Goal: Information Seeking & Learning: Check status

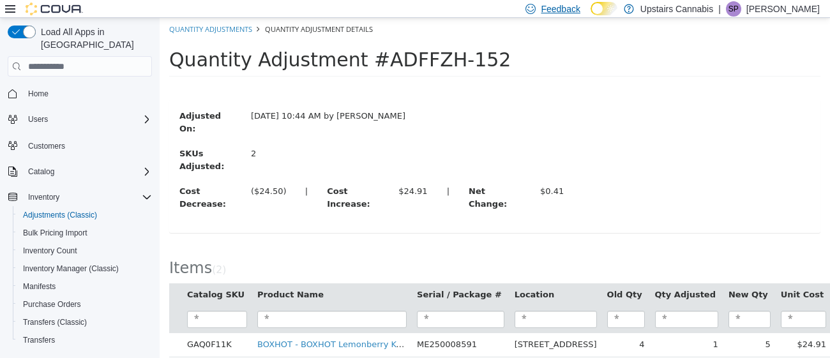
scroll to position [21, 0]
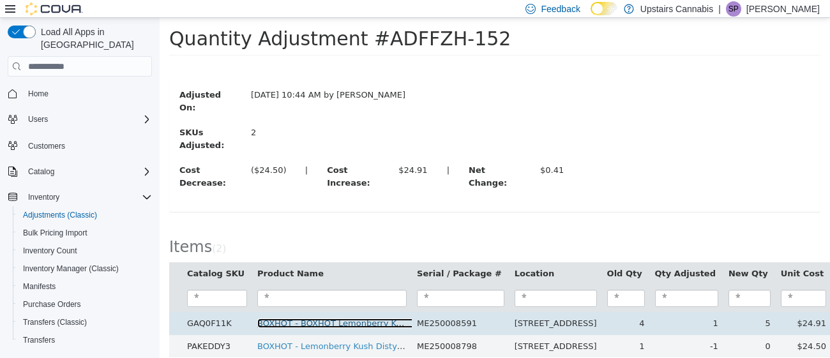
click at [348, 318] on link "BOXHOT - BOXHOT Lemonberry Kush 1.2g Prefilled Vape Cartridge - Indica" at bounding box center [411, 323] width 308 height 10
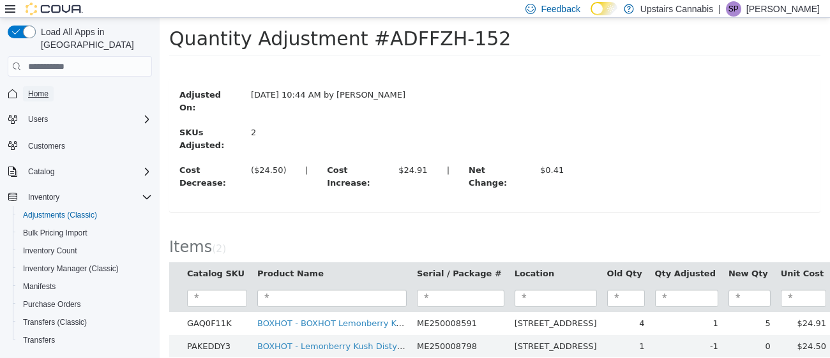
click at [41, 89] on span "Home" at bounding box center [38, 94] width 20 height 10
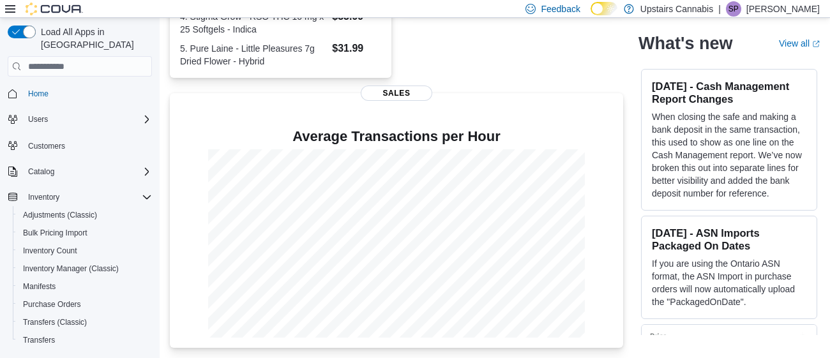
scroll to position [440, 0]
click at [52, 207] on span "Adjustments (Classic)" at bounding box center [60, 214] width 74 height 15
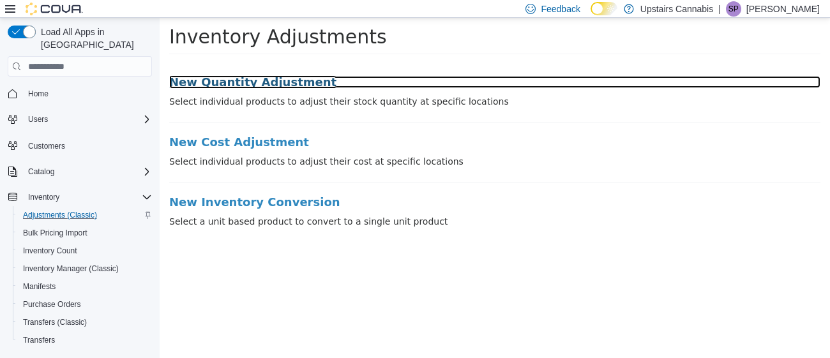
click at [259, 80] on h3 "New Quantity Adjustment" at bounding box center [494, 82] width 651 height 13
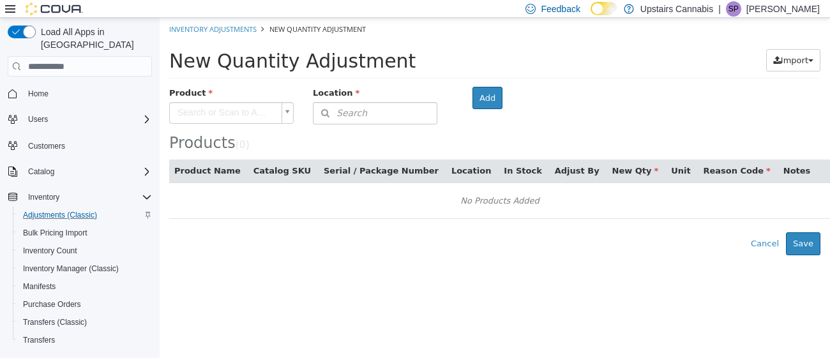
click at [230, 110] on body "× Inventory Adjustments New Quantity Adjustment New Quantity Adjustment Import …" at bounding box center [495, 136] width 670 height 237
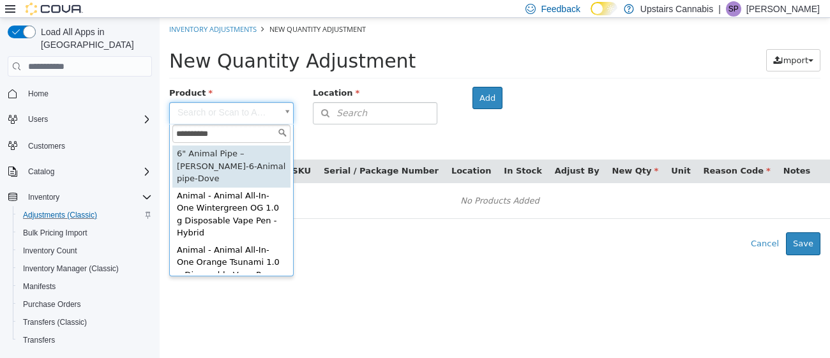
type input "**********"
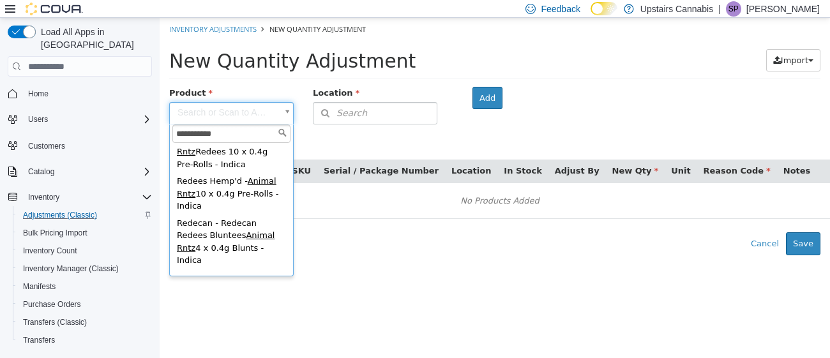
scroll to position [171, 0]
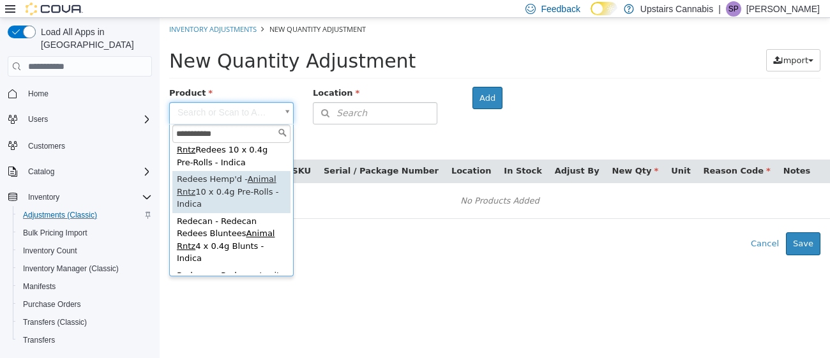
type input "**********"
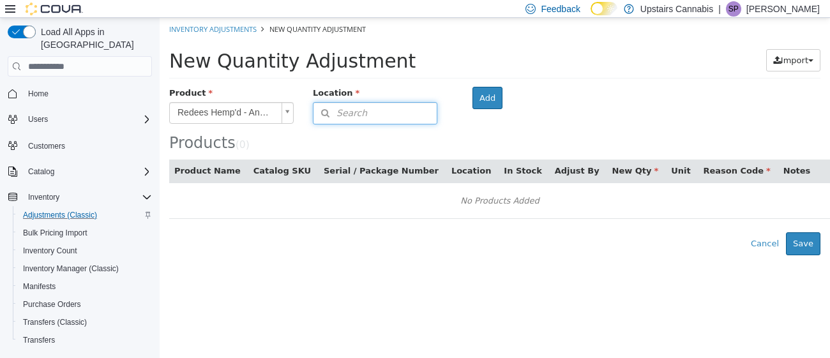
click at [367, 112] on button "Search" at bounding box center [375, 113] width 124 height 22
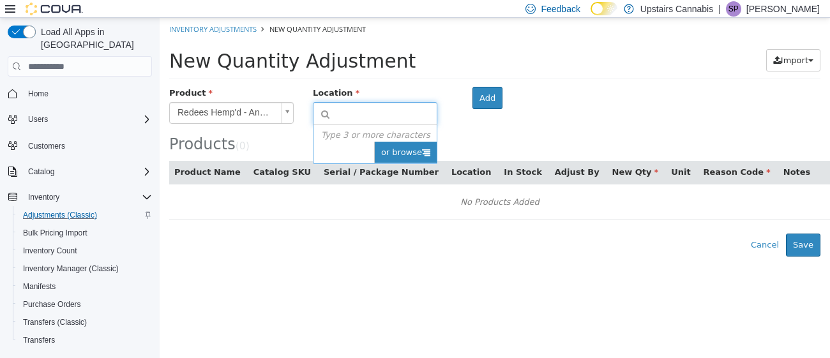
click at [422, 154] on icon at bounding box center [426, 152] width 8 height 8
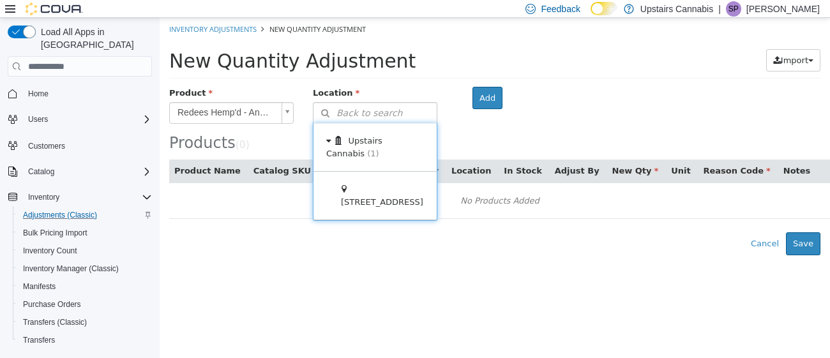
click at [438, 209] on span at bounding box center [458, 196] width 40 height 48
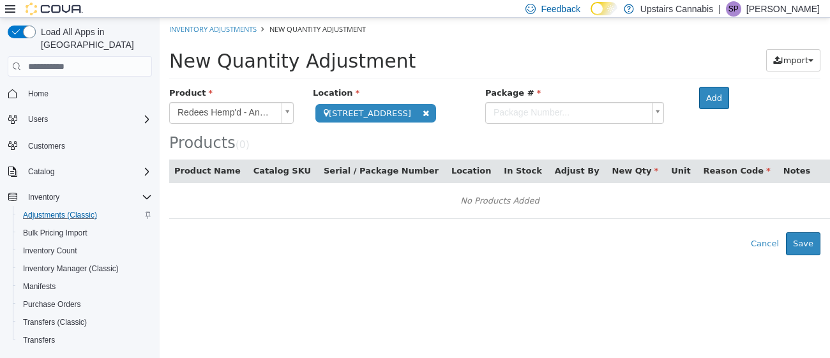
click at [551, 109] on body "**********" at bounding box center [495, 136] width 670 height 237
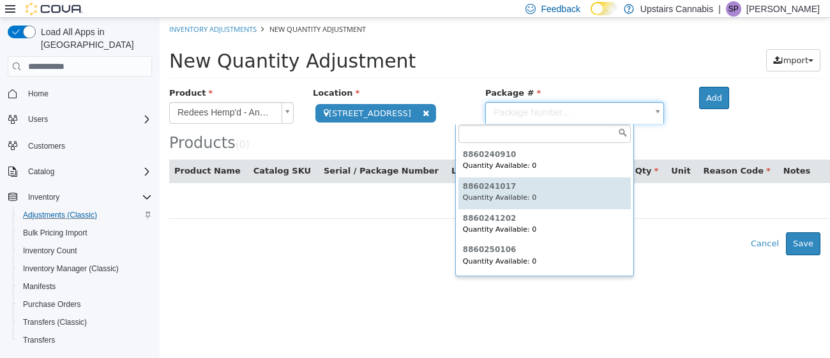
scroll to position [189, 0]
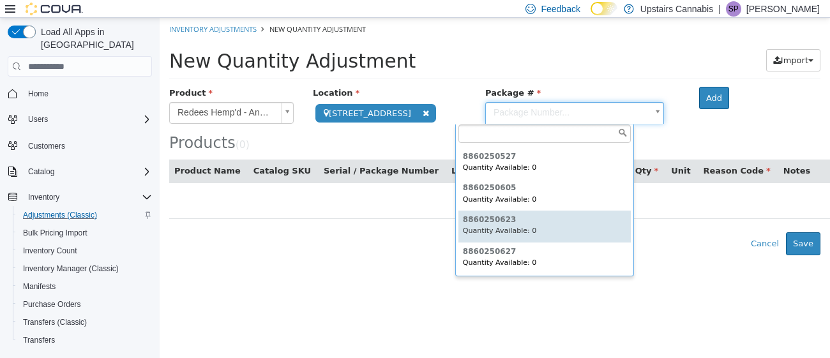
type input "**********"
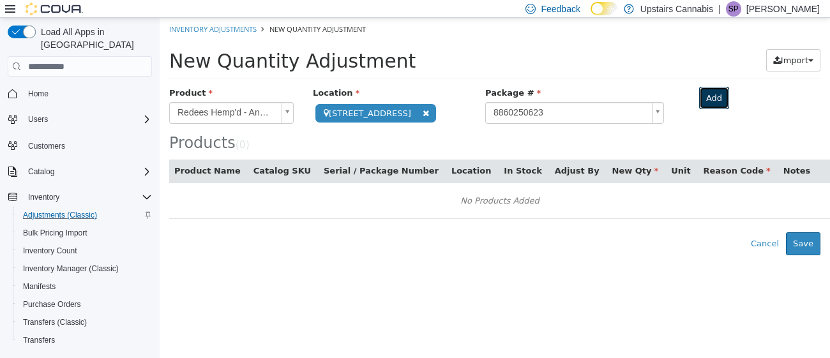
click at [699, 94] on button "Add" at bounding box center [714, 98] width 30 height 23
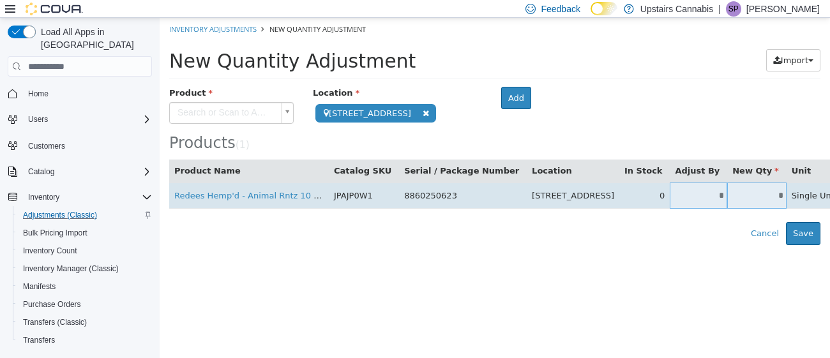
click at [669, 191] on input "*" at bounding box center [697, 196] width 57 height 10
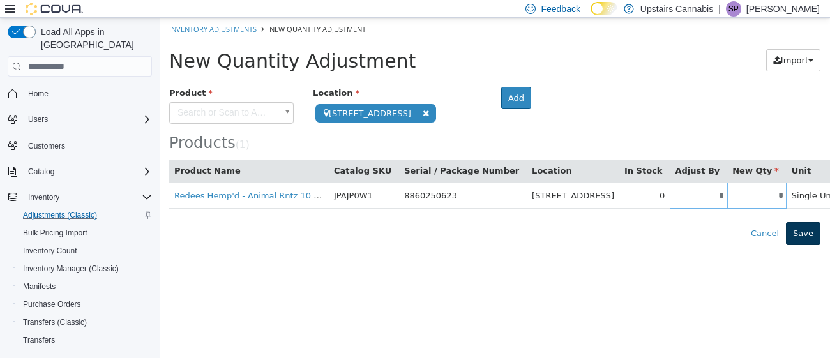
type input "*"
click at [804, 237] on button "Save" at bounding box center [803, 233] width 34 height 23
type input "*"
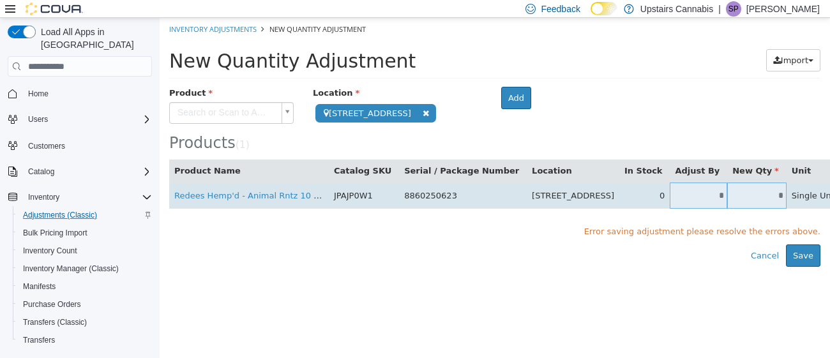
click at [793, 205] on body "**********" at bounding box center [495, 142] width 670 height 249
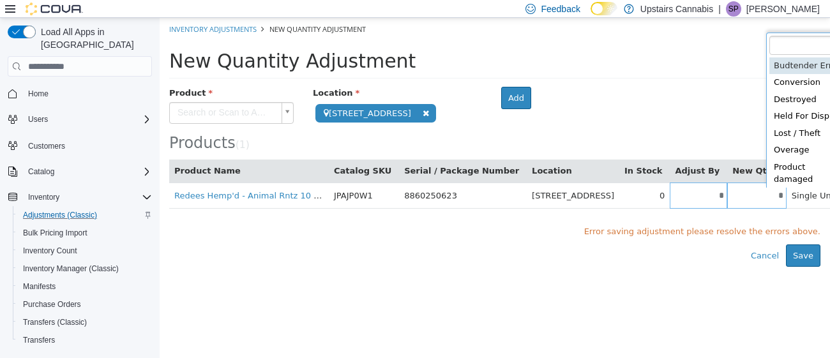
scroll to position [1, 0]
type input "**********"
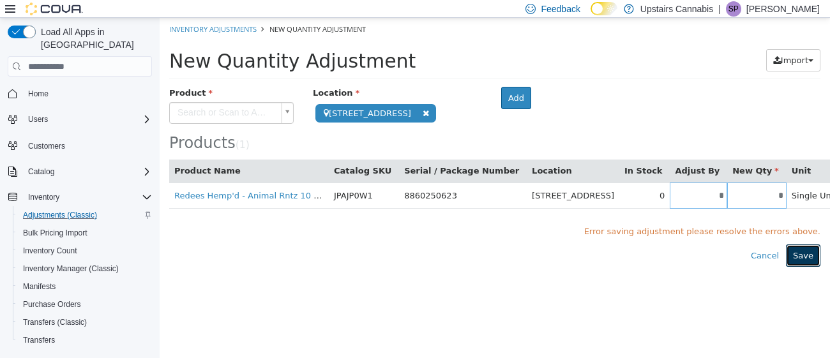
click at [796, 252] on button "Save" at bounding box center [803, 255] width 34 height 23
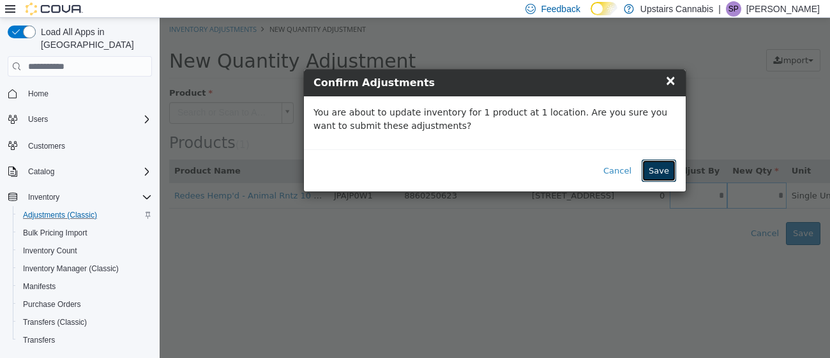
click at [668, 172] on button "Save" at bounding box center [658, 171] width 34 height 23
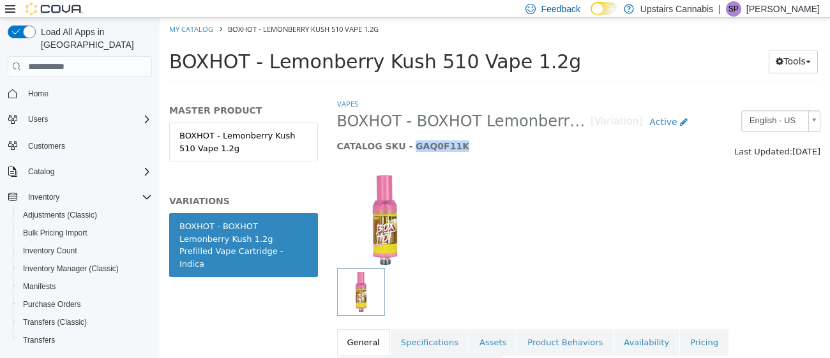
drag, startPoint x: 459, startPoint y: 145, endPoint x: 409, endPoint y: 145, distance: 49.8
click at [409, 145] on h5 "CATALOG SKU - GAQ0F11K" at bounding box center [516, 145] width 358 height 11
copy h5 "GAQ0F11K"
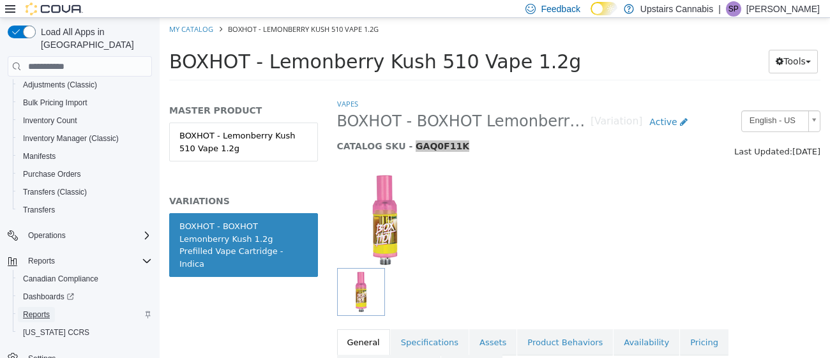
click at [41, 310] on span "Reports" at bounding box center [36, 315] width 27 height 10
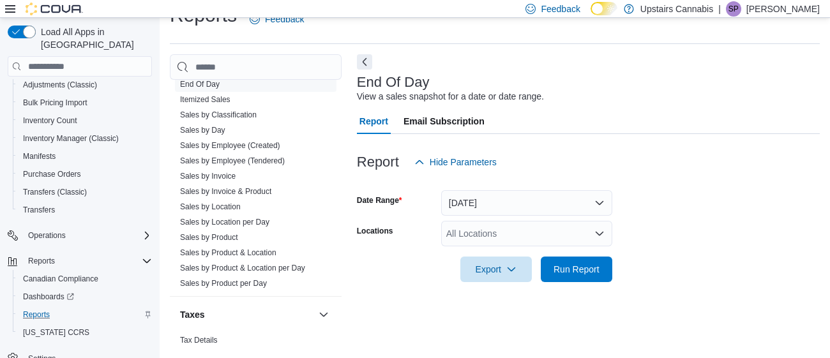
scroll to position [1088, 0]
click at [229, 186] on link "Sales by Invoice & Product" at bounding box center [225, 190] width 91 height 9
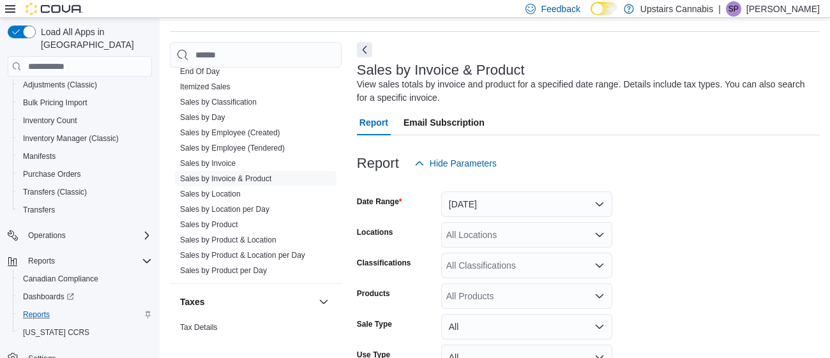
scroll to position [42, 0]
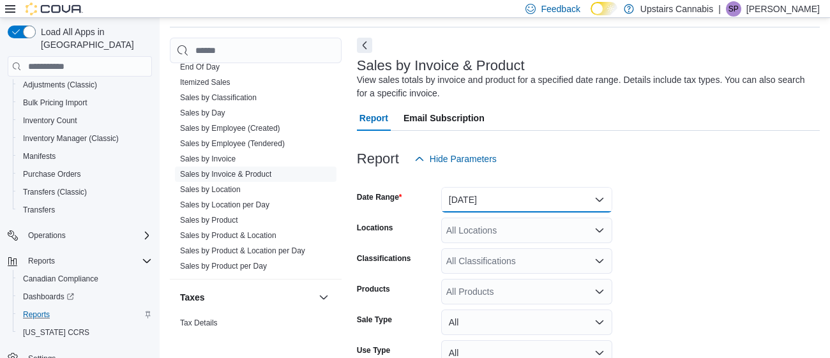
click at [490, 202] on button "Yesterday" at bounding box center [526, 200] width 171 height 26
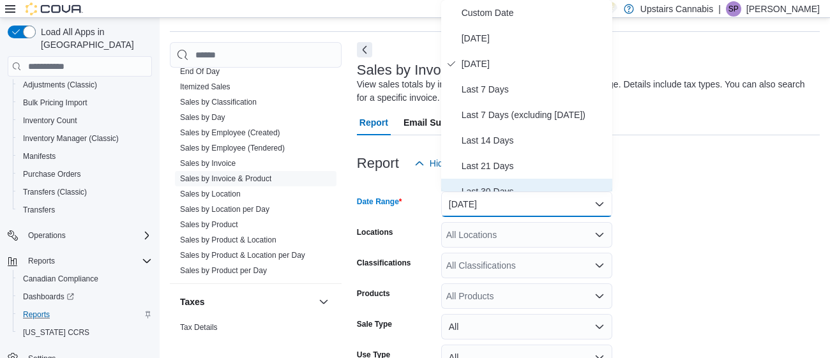
click at [500, 188] on span "Last 30 Days" at bounding box center [534, 191] width 146 height 15
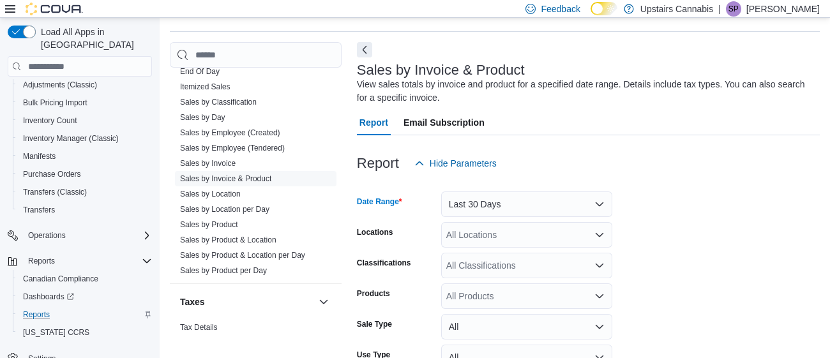
click at [476, 232] on div "All Locations" at bounding box center [526, 235] width 171 height 26
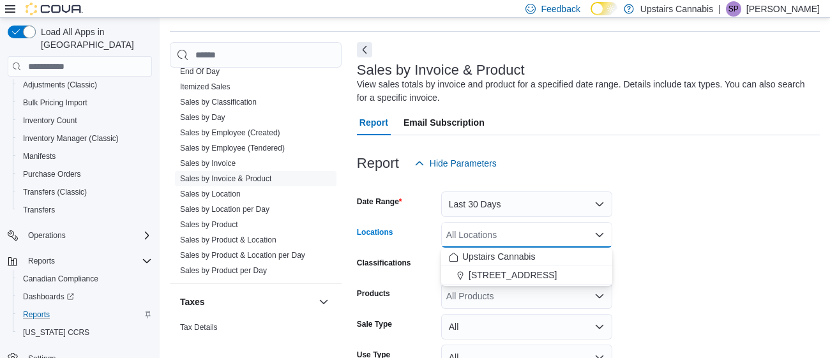
click at [495, 230] on div "All Locations Combo box. Selected. Combo box input. All Locations. Type some te…" at bounding box center [526, 235] width 171 height 26
click at [394, 258] on label "Classifications" at bounding box center [384, 263] width 54 height 10
click at [446, 258] on input "Classifications" at bounding box center [446, 265] width 1 height 15
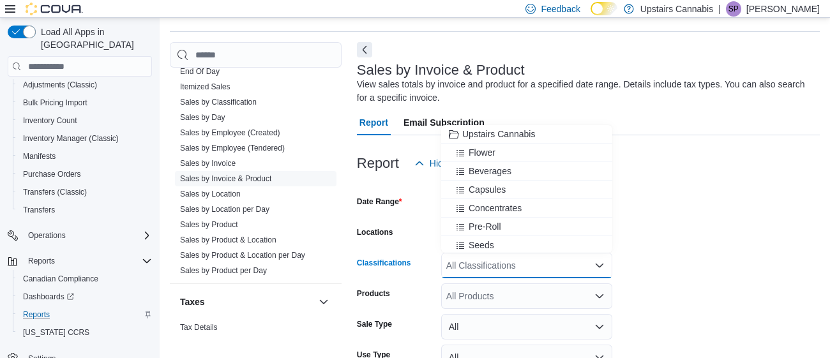
click at [459, 297] on div "All Products" at bounding box center [526, 296] width 171 height 26
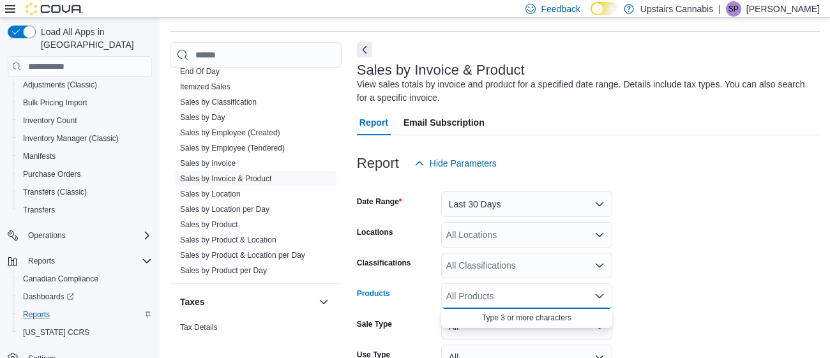
paste input "********"
type input "********"
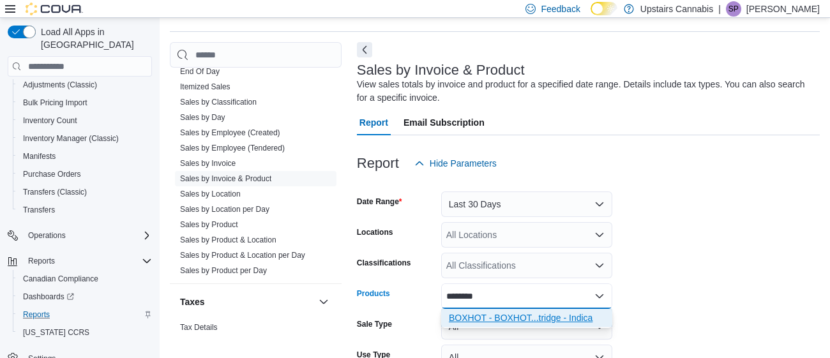
click at [470, 319] on div "BOXHOT - BOXHOT...tridge - Indica" at bounding box center [527, 317] width 156 height 13
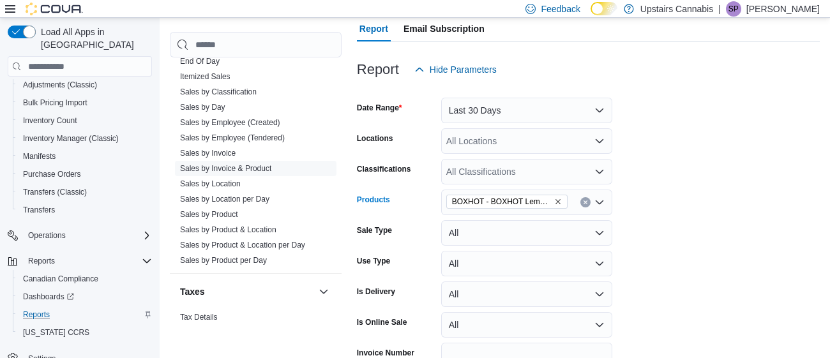
scroll to position [202, 0]
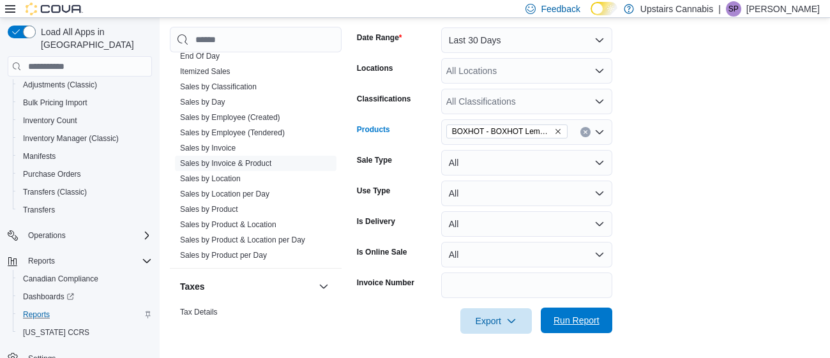
click at [579, 322] on span "Run Report" at bounding box center [576, 320] width 46 height 13
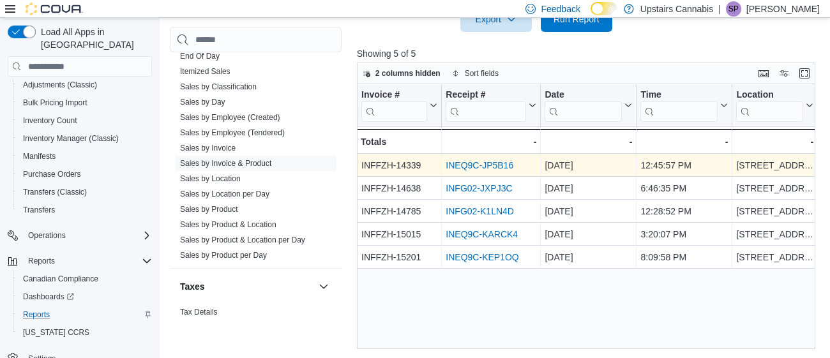
click at [474, 163] on link "INEQ9C-JP5B16" at bounding box center [479, 165] width 68 height 10
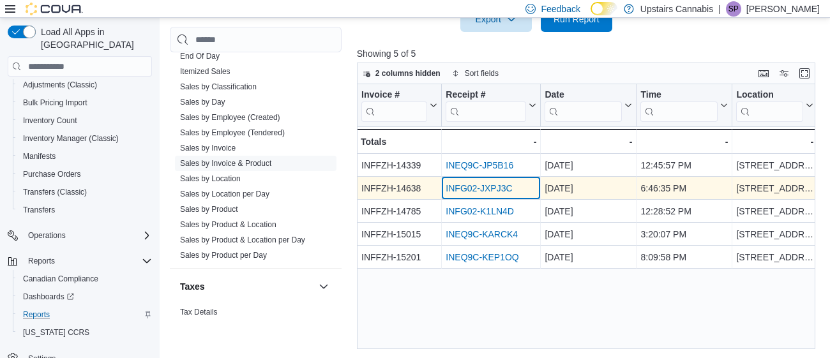
click at [470, 181] on div "INFG02-JXPJ3C" at bounding box center [490, 188] width 91 height 15
click at [469, 183] on link "INFG02-JXPJ3C" at bounding box center [478, 188] width 66 height 10
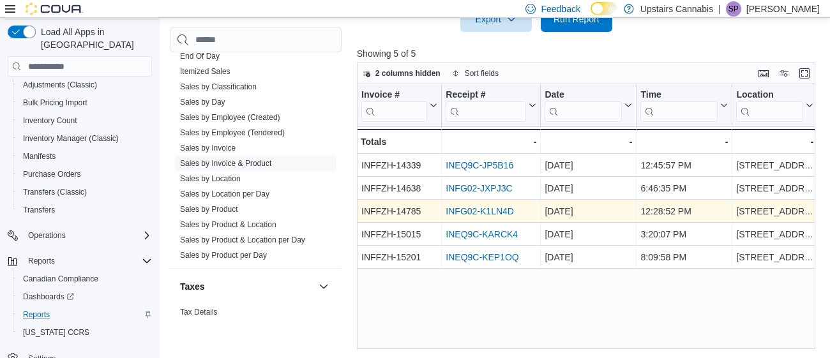
click at [467, 209] on link "INFG02-K1LN4D" at bounding box center [479, 211] width 68 height 10
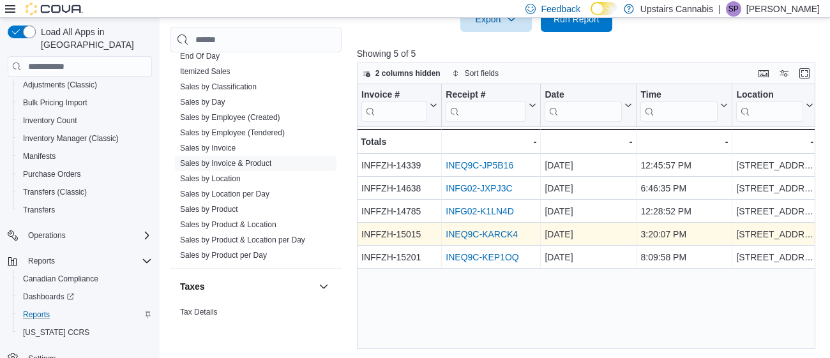
click at [458, 233] on link "INEQ9C-KARCK4" at bounding box center [481, 234] width 72 height 10
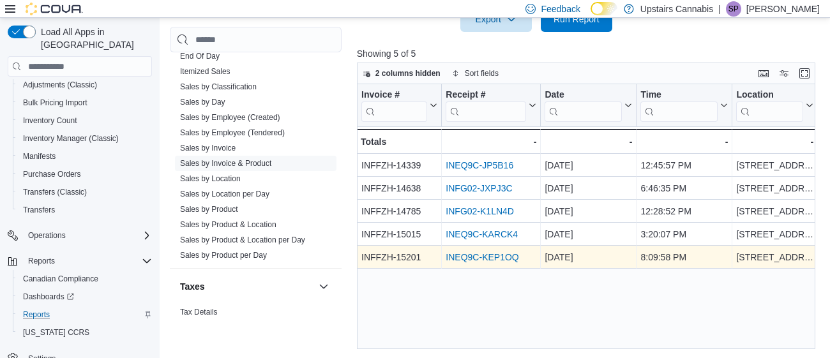
click at [455, 259] on link "INEQ9C-KEP1OQ" at bounding box center [481, 257] width 73 height 10
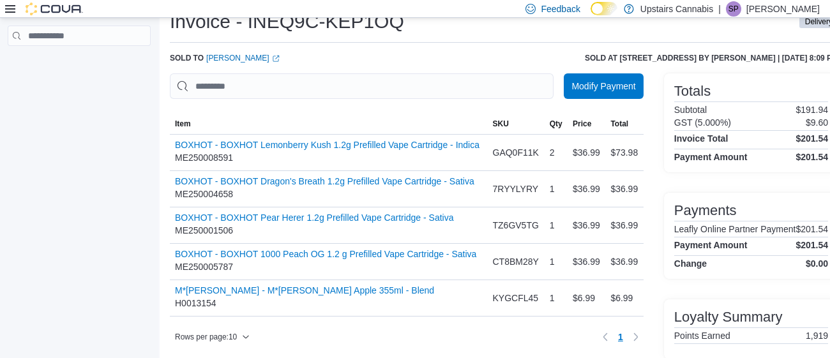
scroll to position [40, 0]
